Goal: Find specific fact: Find specific page/section

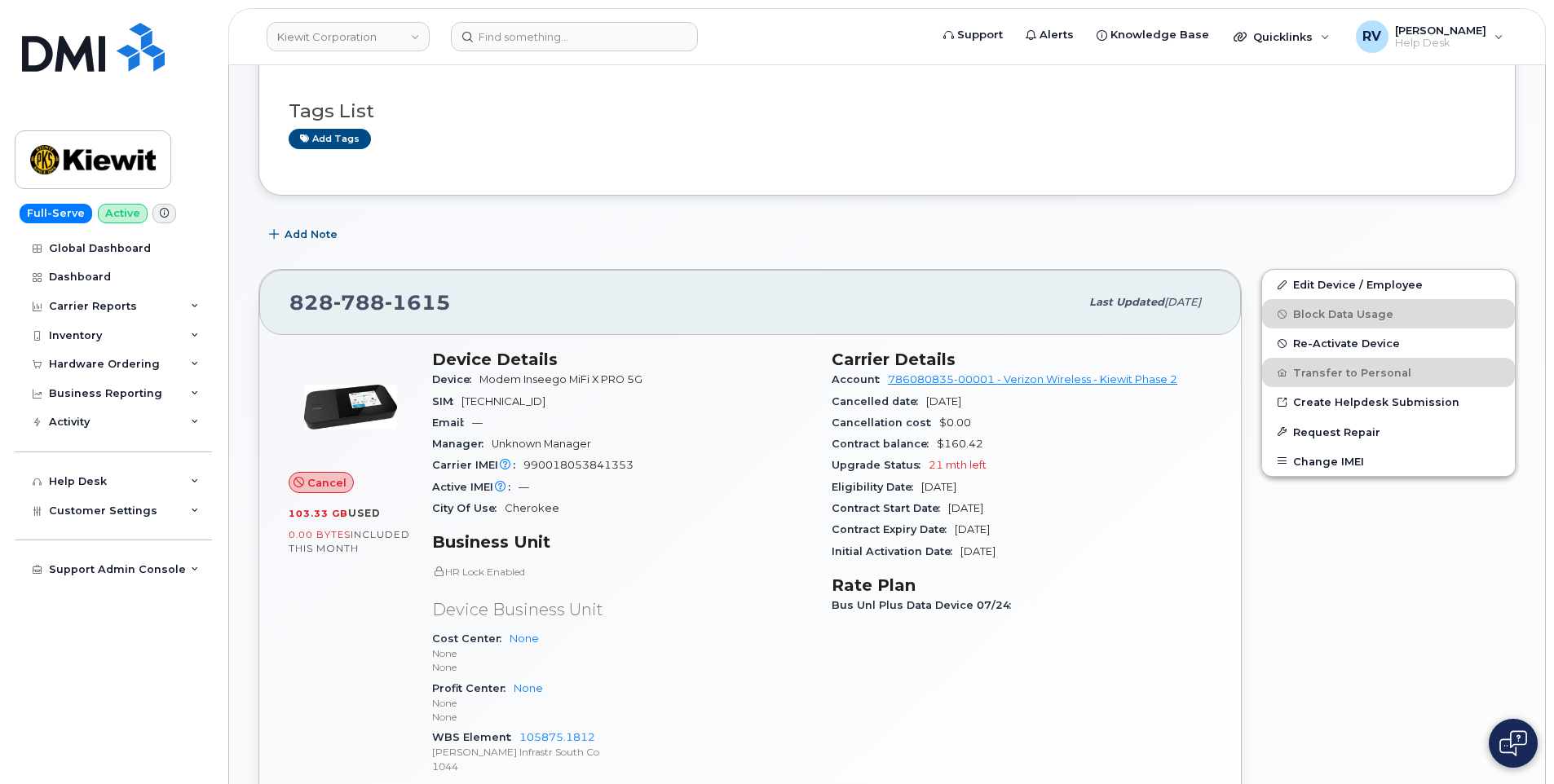
scroll to position [407, 0]
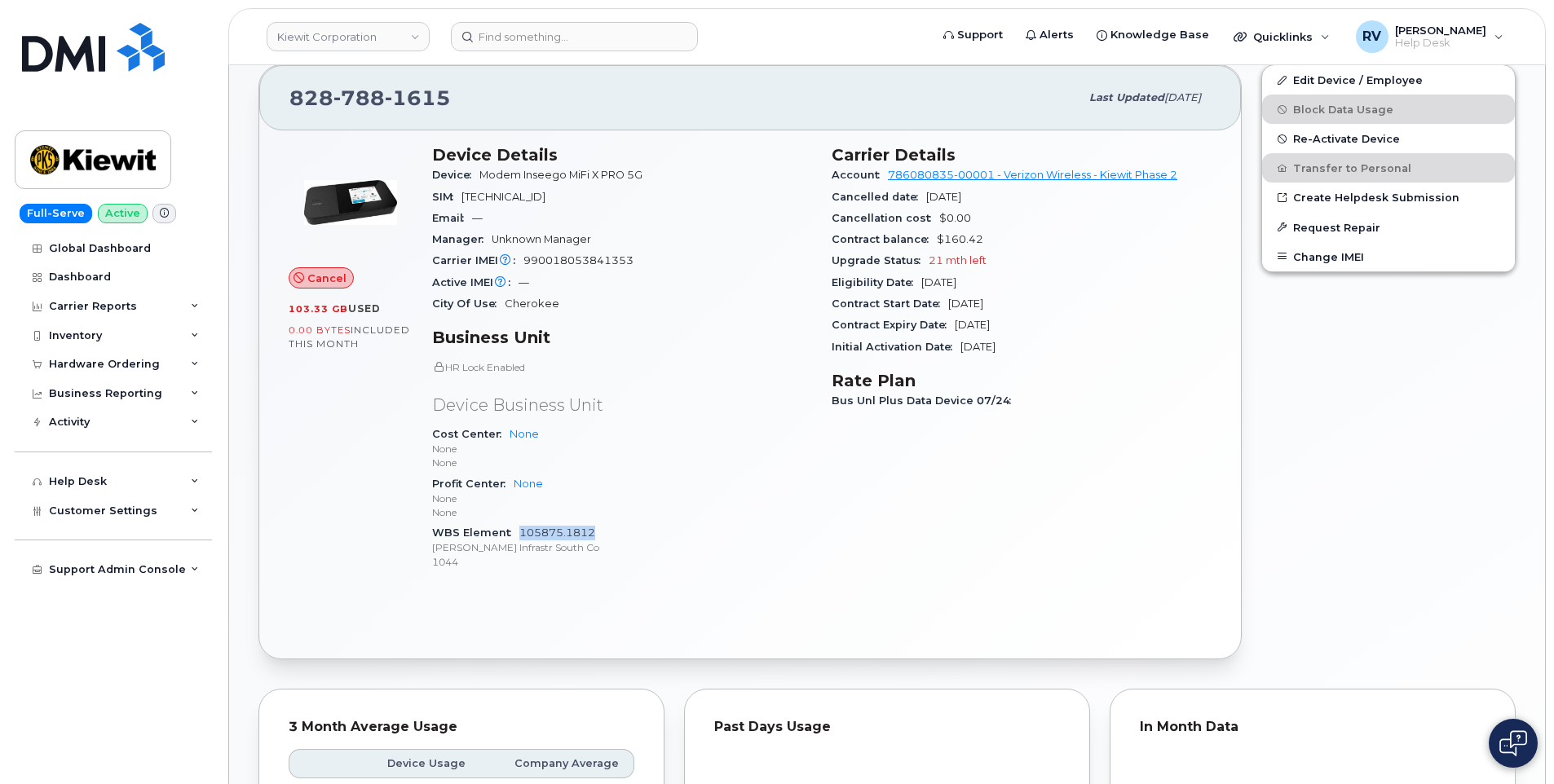
drag, startPoint x: 639, startPoint y: 534, endPoint x: 522, endPoint y: 528, distance: 117.2
click at [522, 528] on div "WBS Element 105875.1812 [PERSON_NAME] Infrastr South Co 1044" at bounding box center [622, 547] width 380 height 50
copy link "105875.1812"
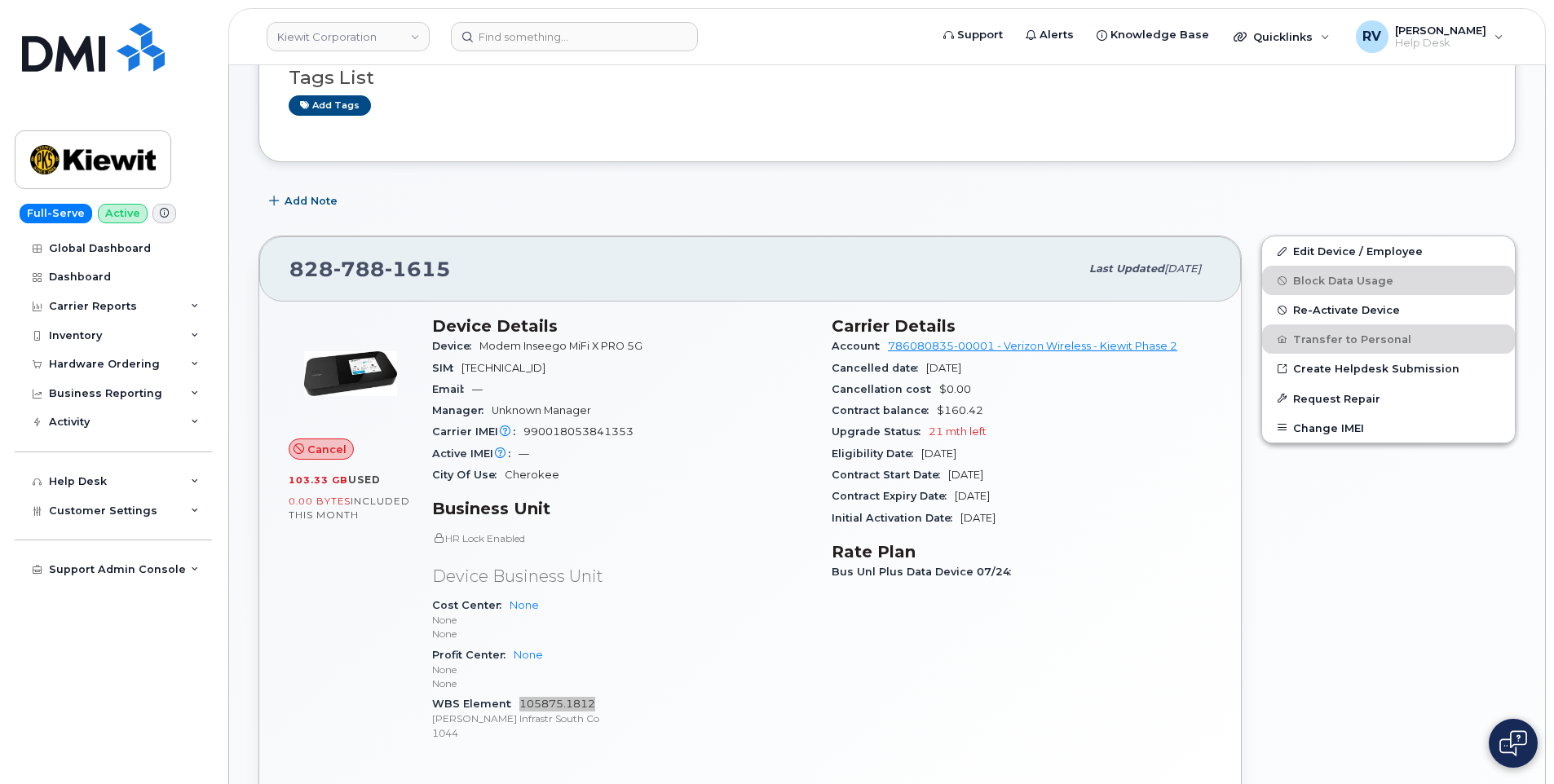
scroll to position [0, 0]
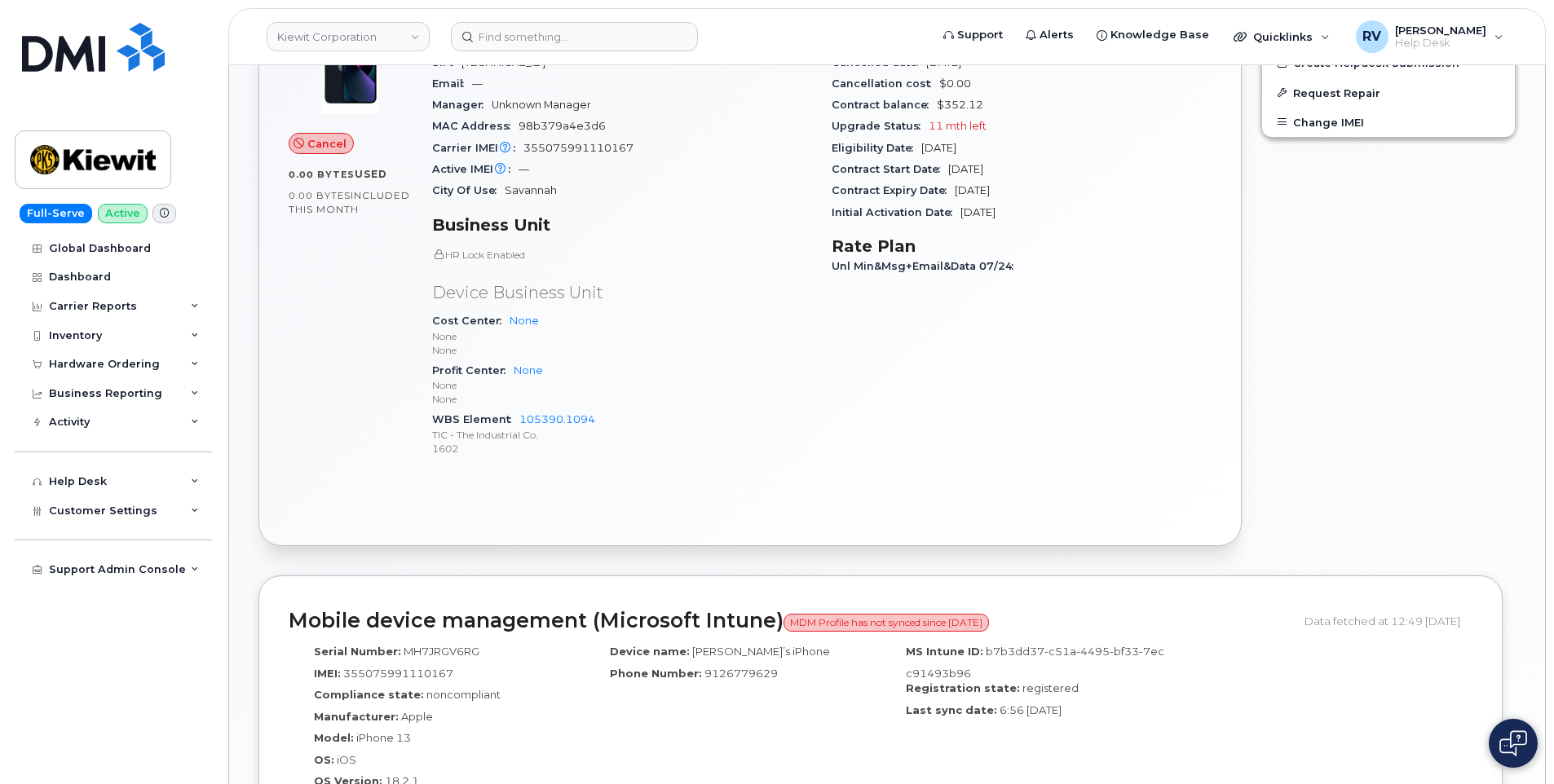
scroll to position [689, 0]
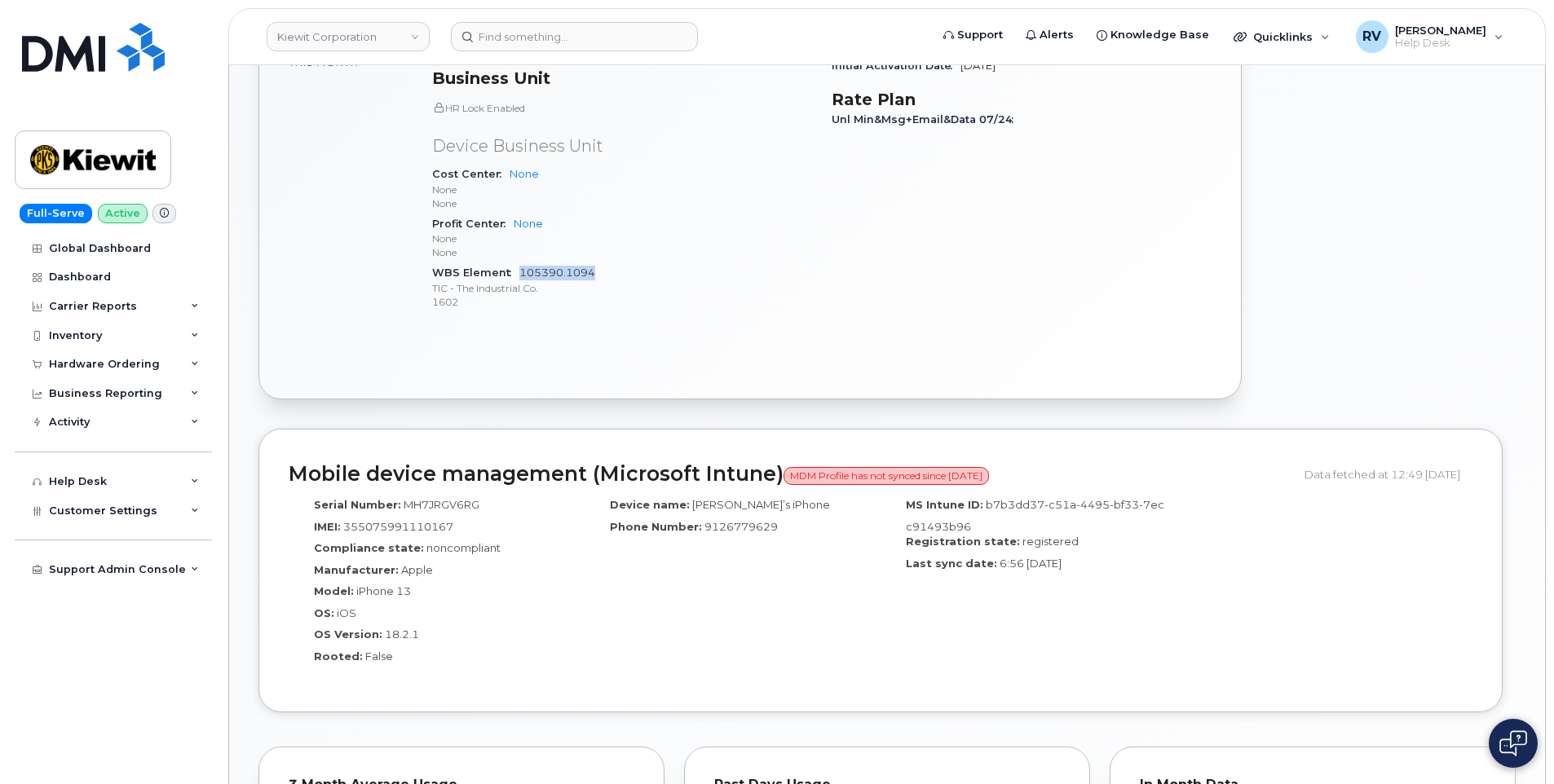
drag, startPoint x: 640, startPoint y: 272, endPoint x: 520, endPoint y: 268, distance: 120.1
click at [520, 268] on div "WBS Element 105390.1094 TIC - The Industrial Co. 1602" at bounding box center [622, 287] width 380 height 50
copy link "105390.1094"
